Goal: Information Seeking & Learning: Learn about a topic

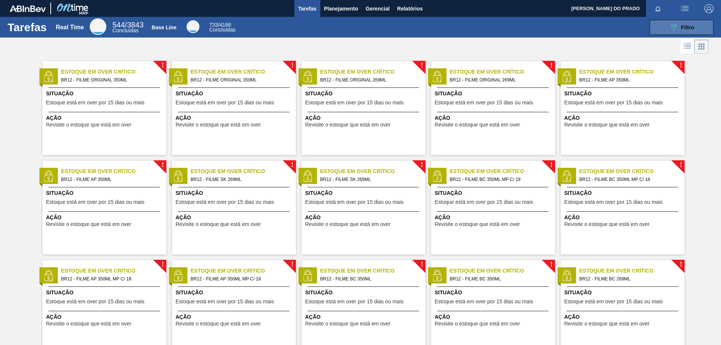
click at [694, 29] on button "089F7B8B-B2A5-4AFE-B5C0-19BA573D28AC Filtro" at bounding box center [682, 27] width 64 height 15
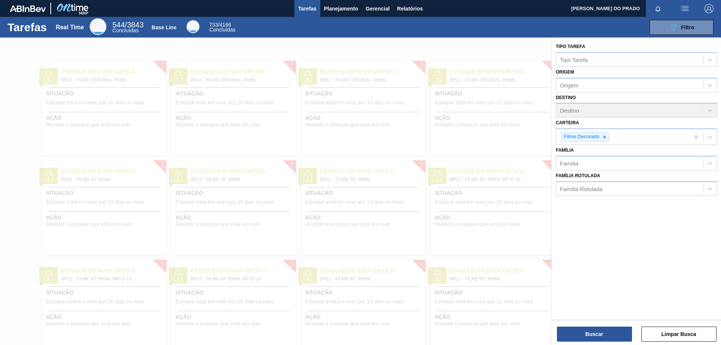
click at [475, 149] on div at bounding box center [360, 210] width 721 height 345
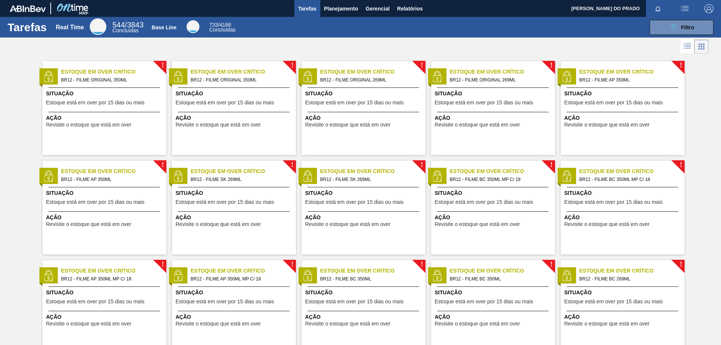
click at [92, 276] on span "BR12 - FILME AP 350ML MP C/ 18" at bounding box center [110, 279] width 99 height 8
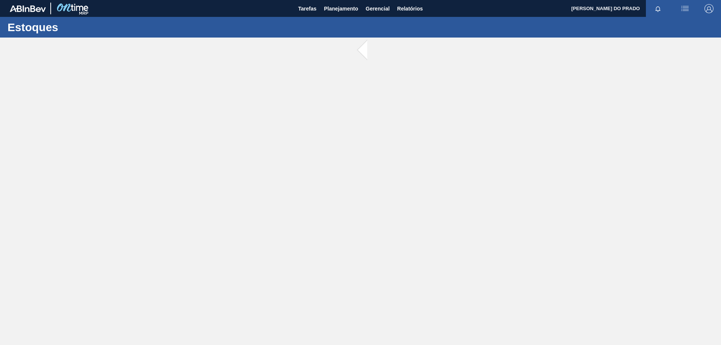
click at [92, 276] on main "Tarefas Planejamento Gerencial Relatórios WEBER OLIVEIRA DO PRADO Marcar todas …" at bounding box center [360, 172] width 721 height 345
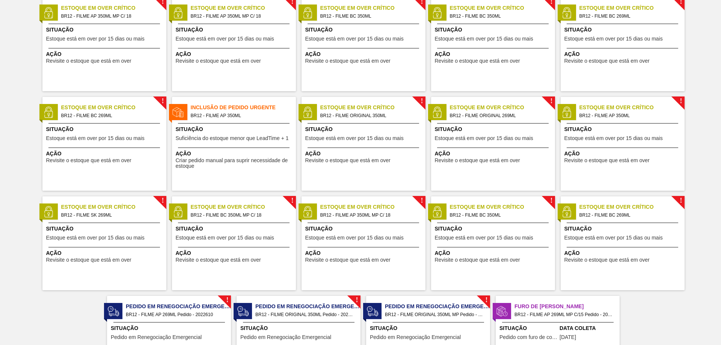
scroll to position [326, 0]
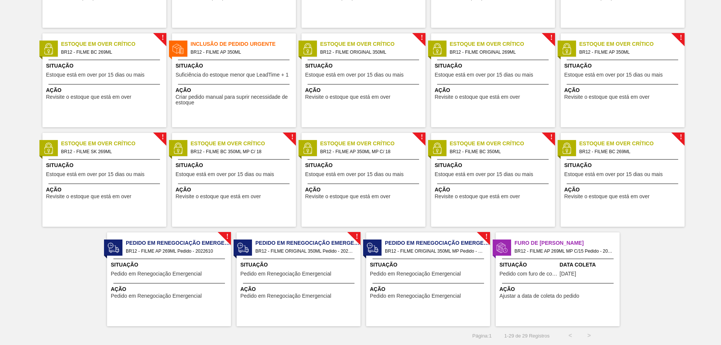
click at [567, 250] on span "BR12 - FILME AP 269ML MP C/15 Pedido - 2022633" at bounding box center [563, 251] width 99 height 8
click at [567, 250] on main "Tarefas Planejamento Gerencial Relatórios WEBER OLIVEIRA DO PRADO Marcar todas …" at bounding box center [360, 172] width 721 height 345
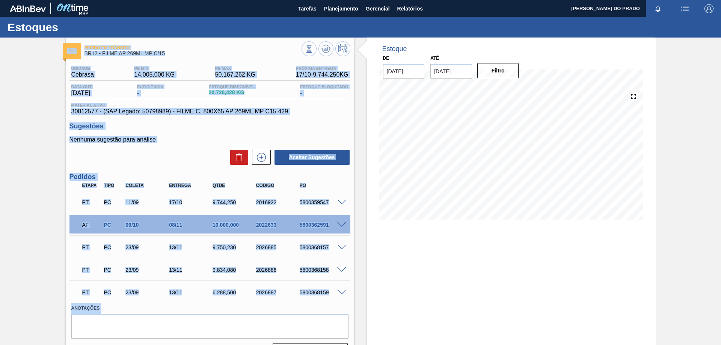
click at [324, 110] on span "30012577 - (SAP Legado: 50798989) - FILME C. 800X65 AP 269ML MP C15 429" at bounding box center [209, 111] width 277 height 7
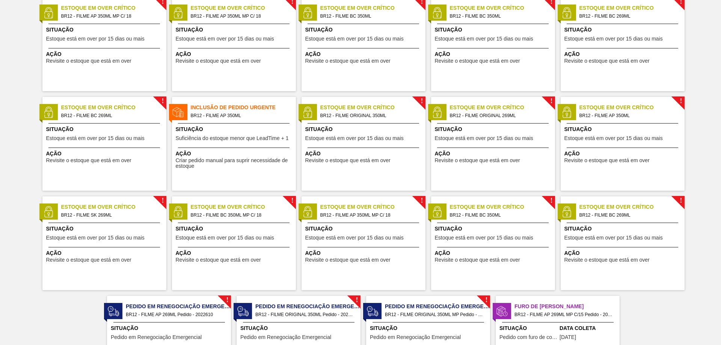
scroll to position [326, 0]
